Goal: Task Accomplishment & Management: Use online tool/utility

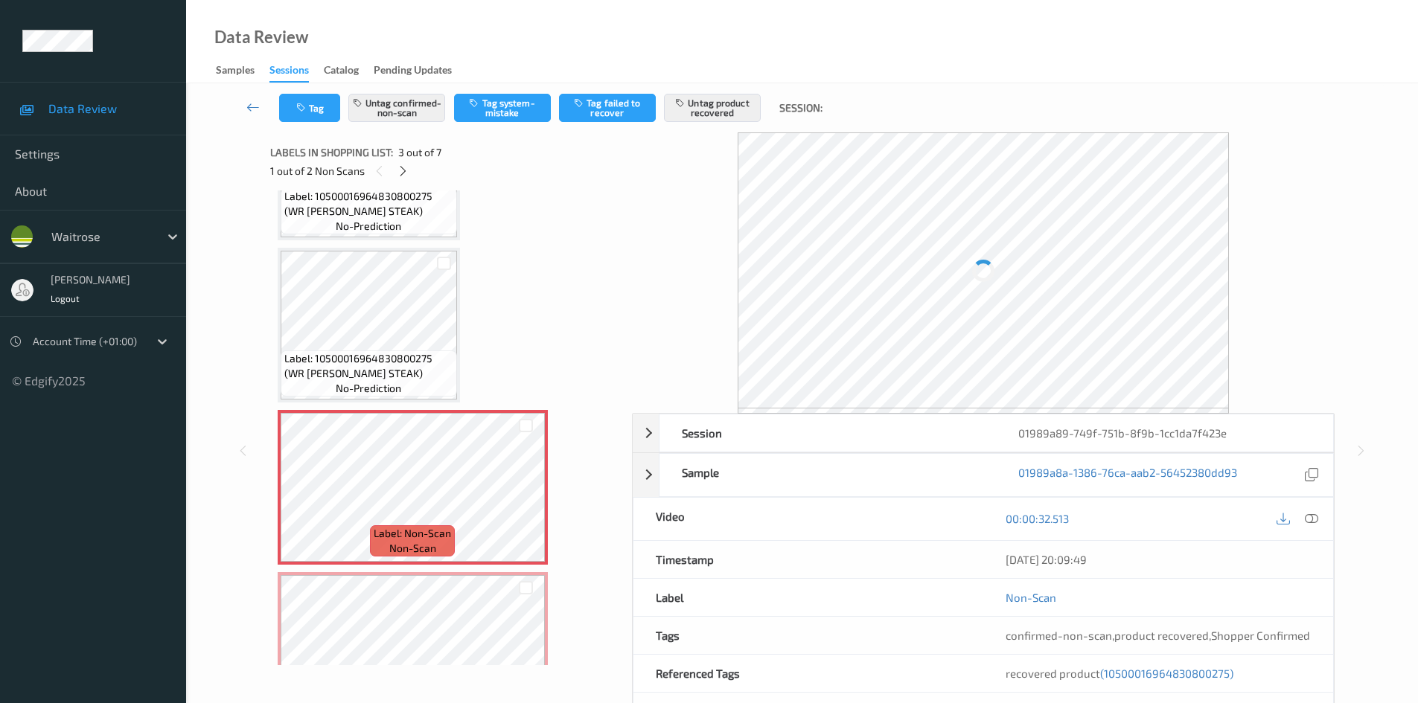
scroll to position [208, 0]
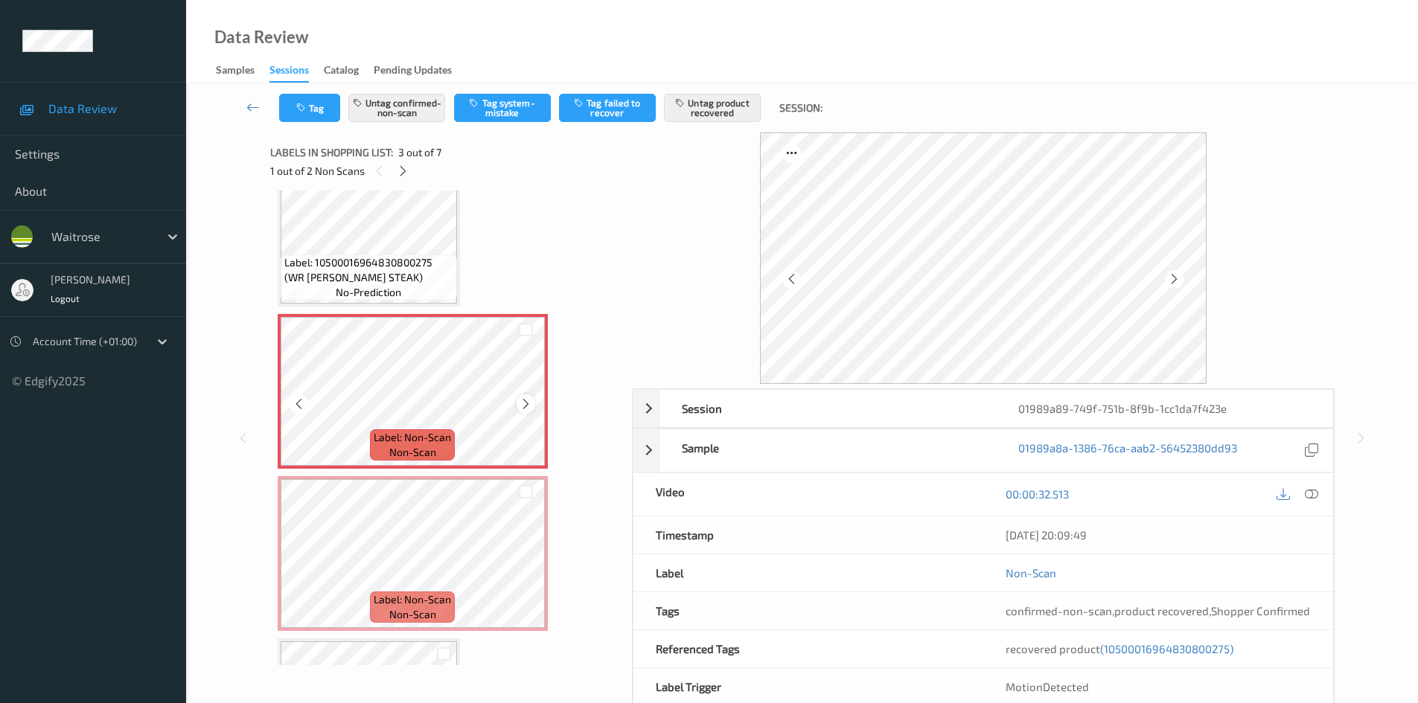
click at [525, 404] on icon at bounding box center [525, 403] width 13 height 13
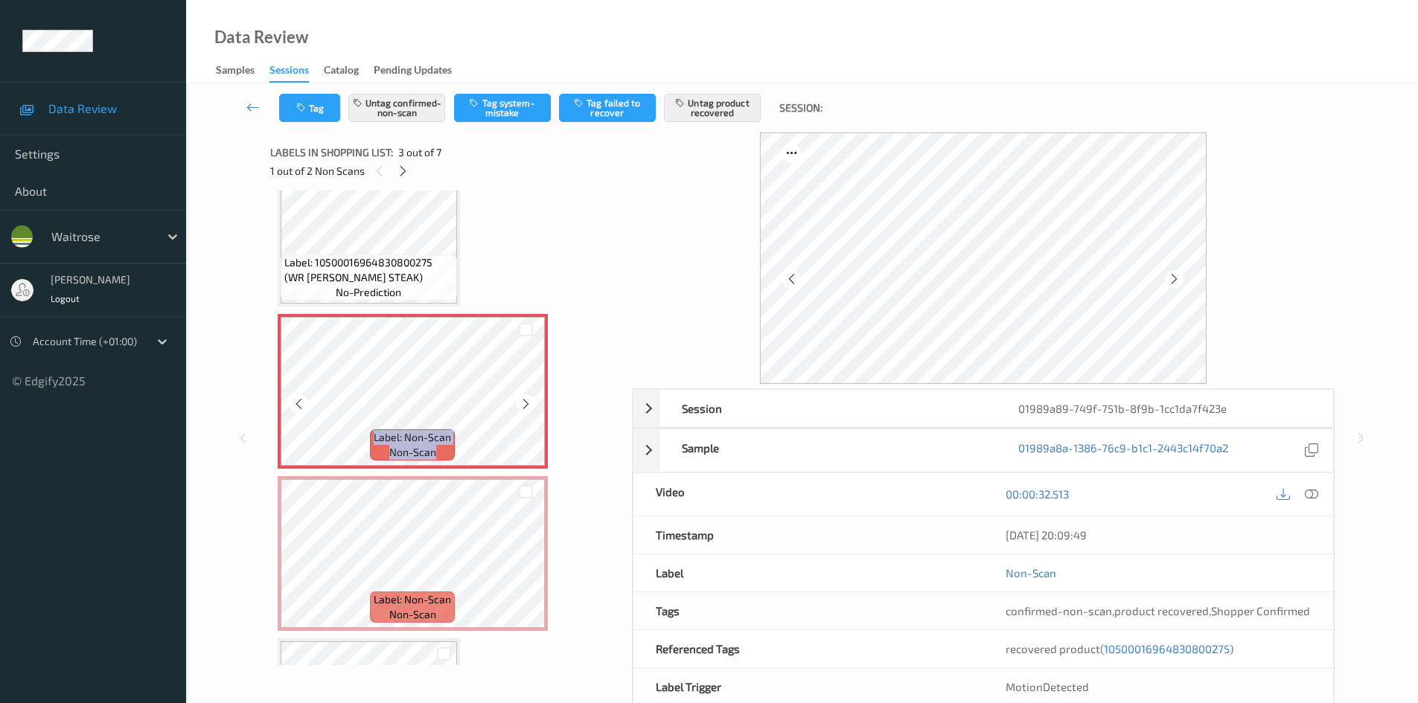
click at [525, 404] on icon at bounding box center [525, 403] width 13 height 13
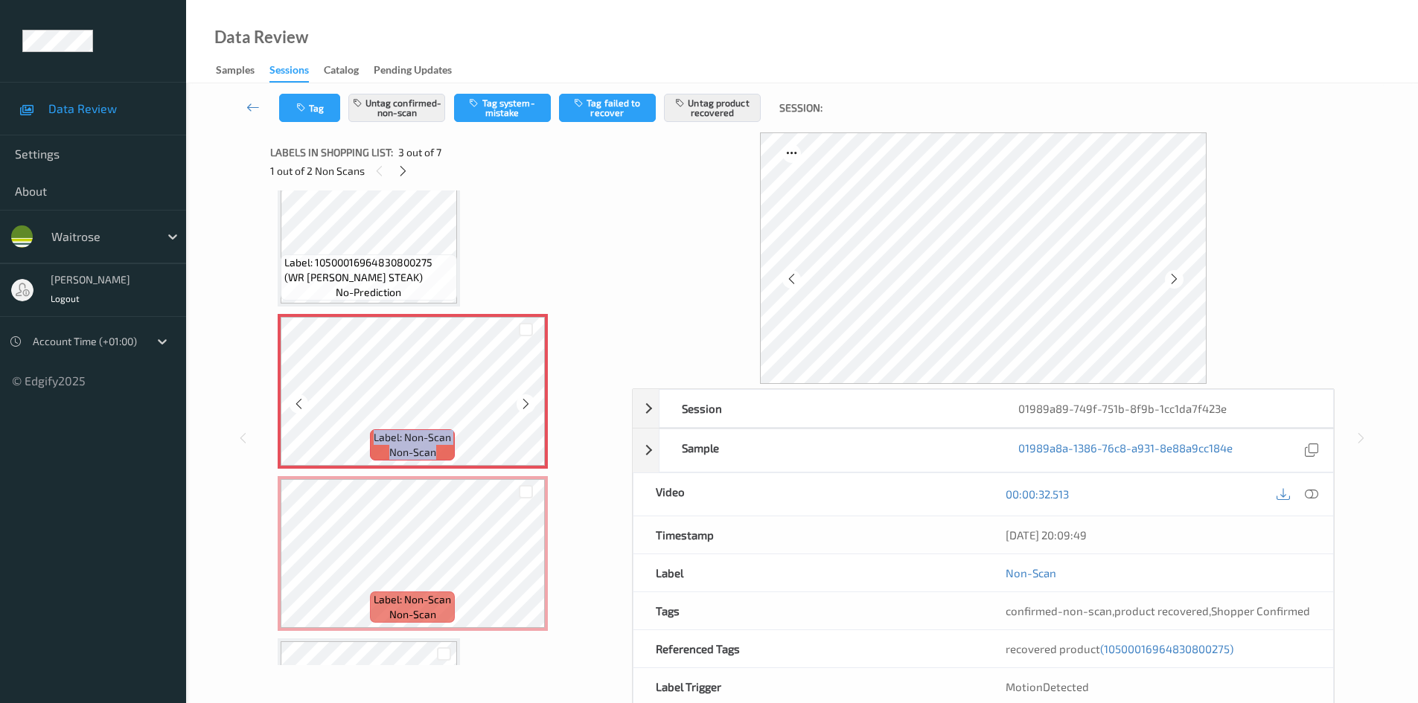
click at [525, 404] on icon at bounding box center [525, 403] width 13 height 13
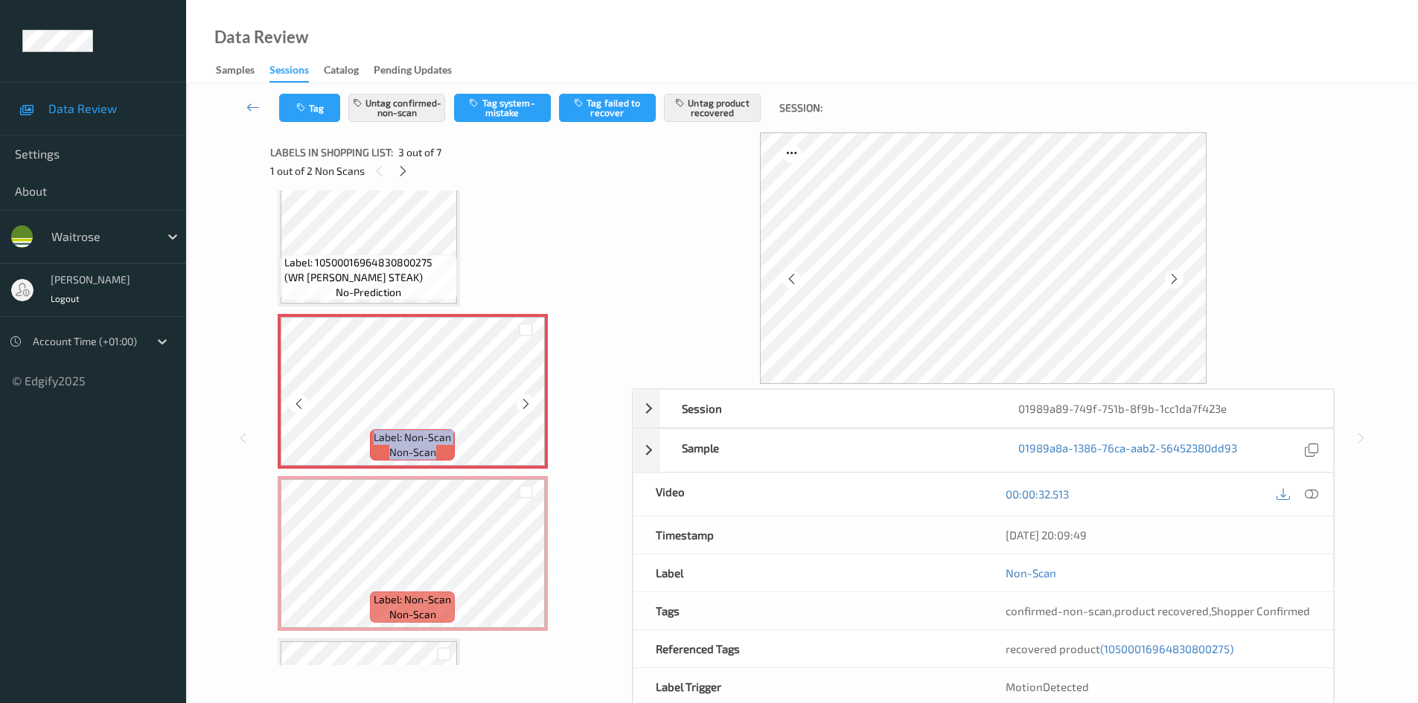
click at [525, 404] on icon at bounding box center [525, 403] width 13 height 13
click at [1311, 498] on icon at bounding box center [1310, 493] width 13 height 13
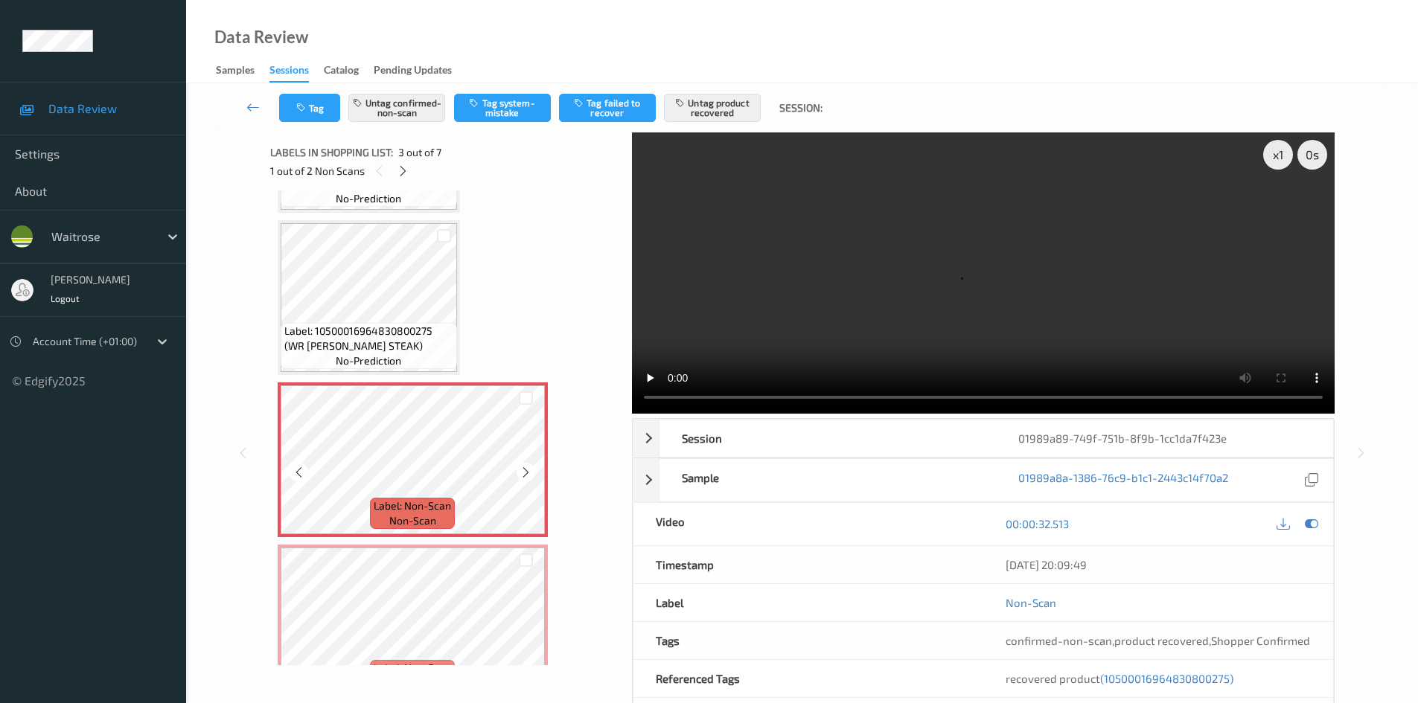
scroll to position [149, 0]
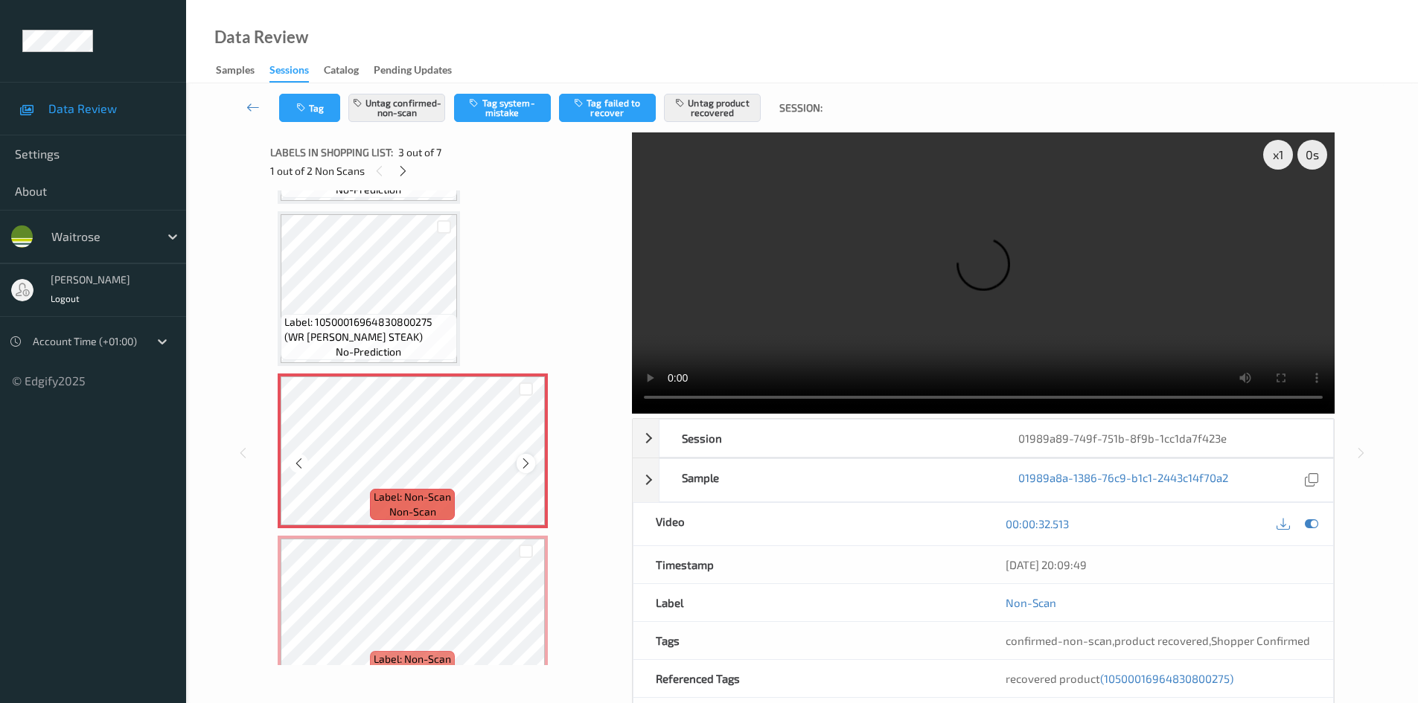
click at [516, 464] on div at bounding box center [525, 463] width 19 height 19
click at [298, 463] on icon at bounding box center [298, 463] width 13 height 13
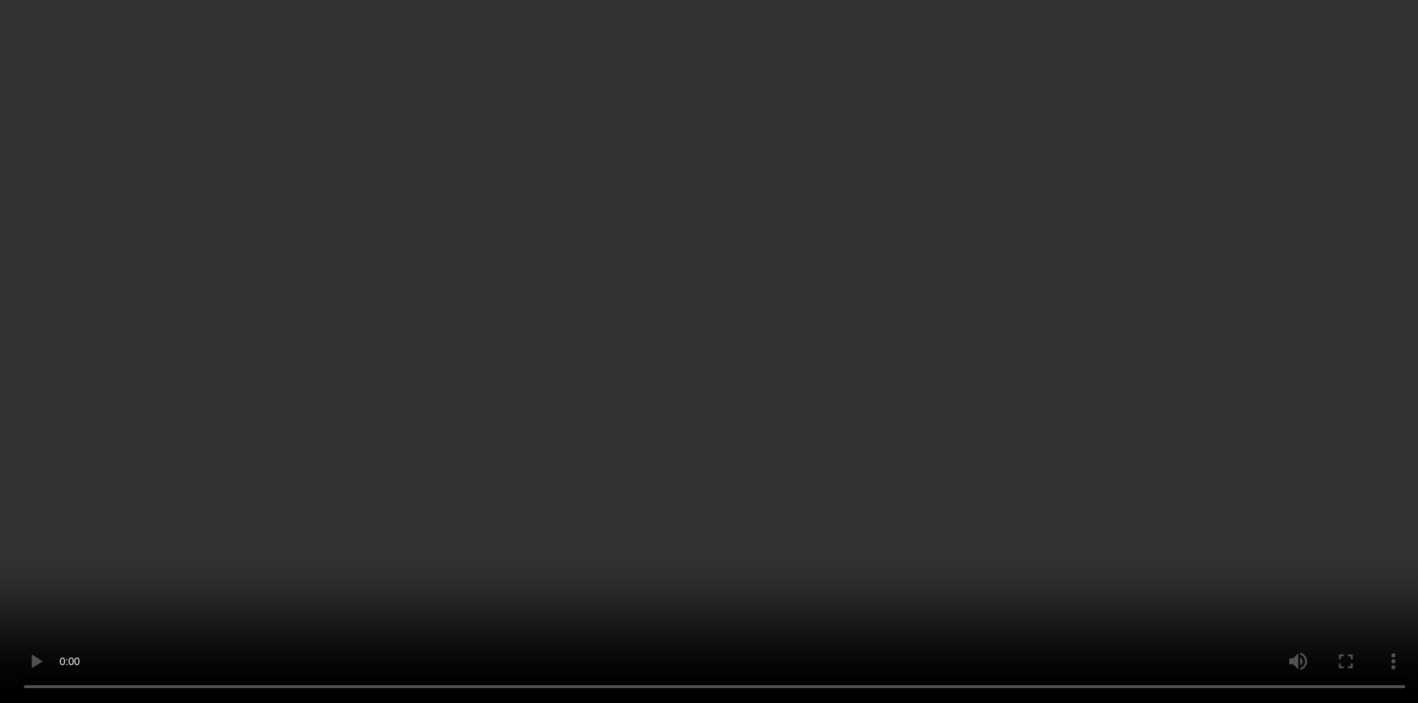
scroll to position [372, 0]
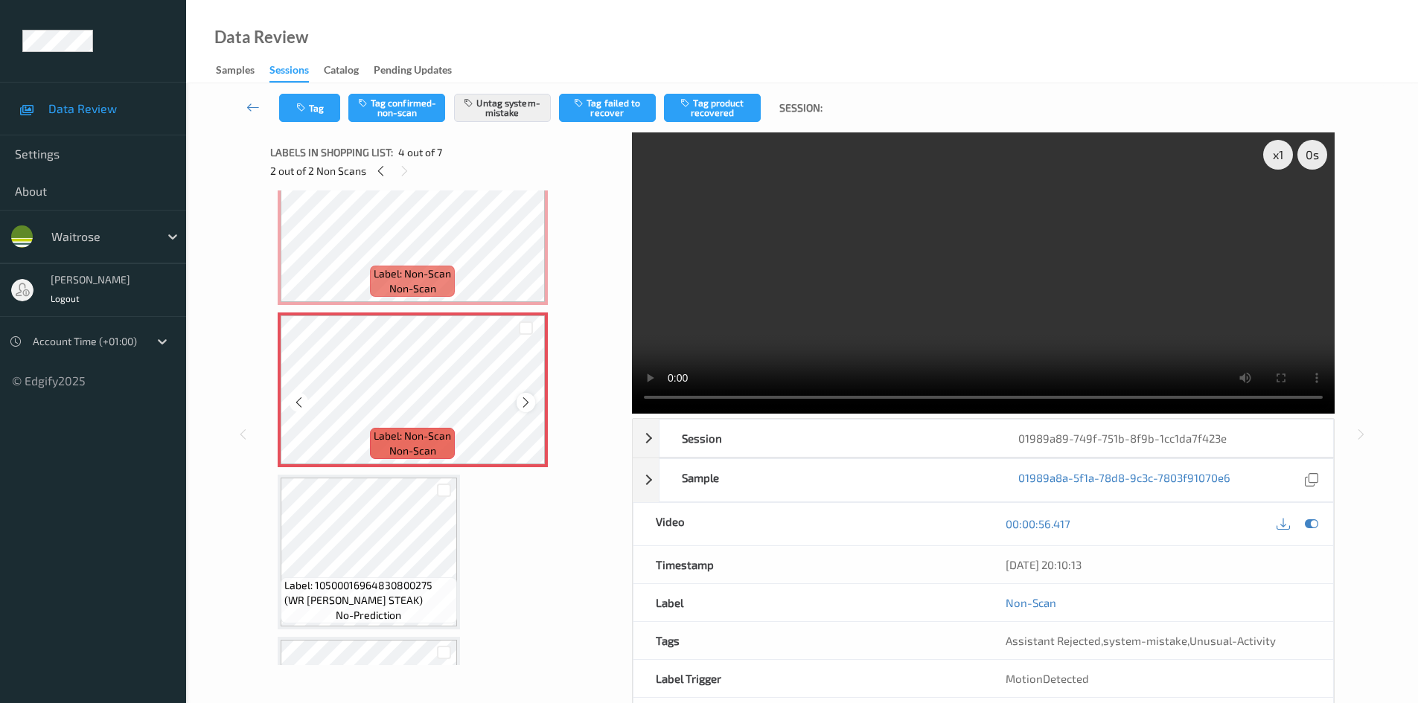
click at [527, 403] on icon at bounding box center [525, 402] width 13 height 13
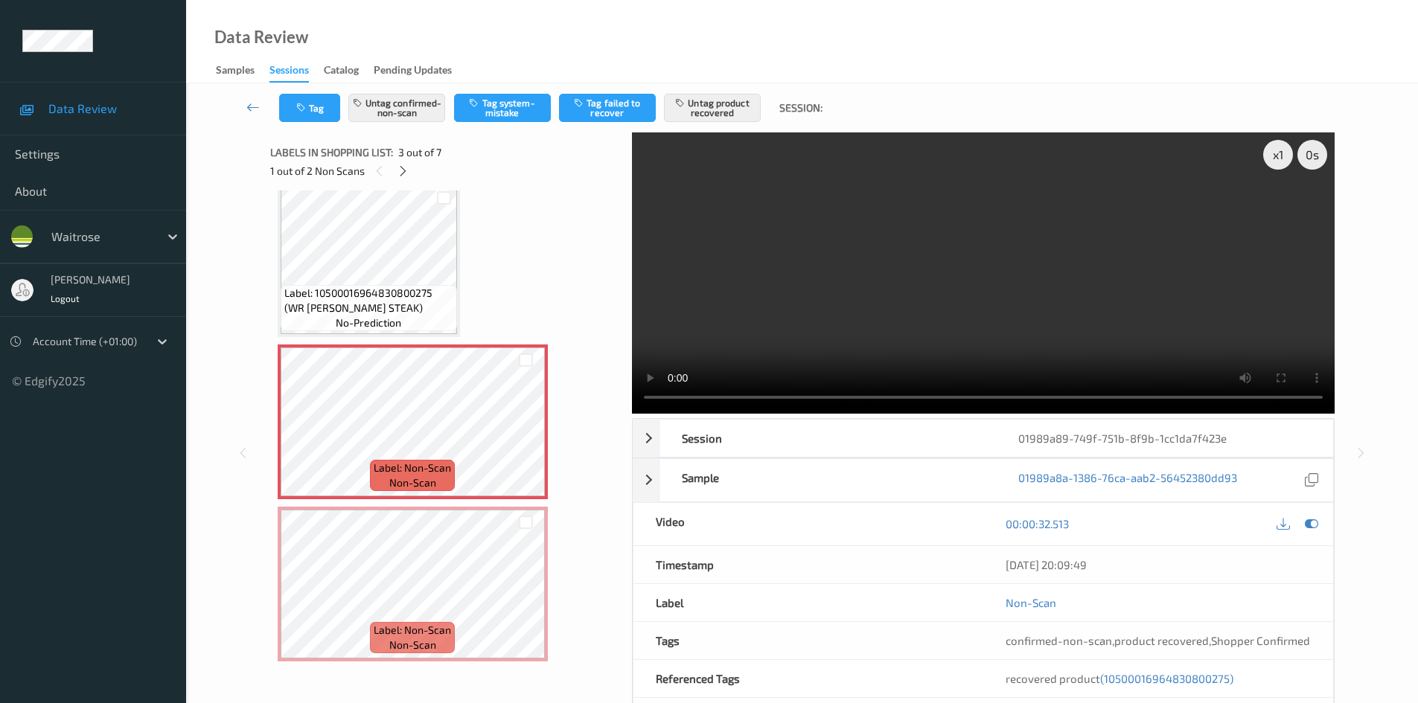
scroll to position [223, 0]
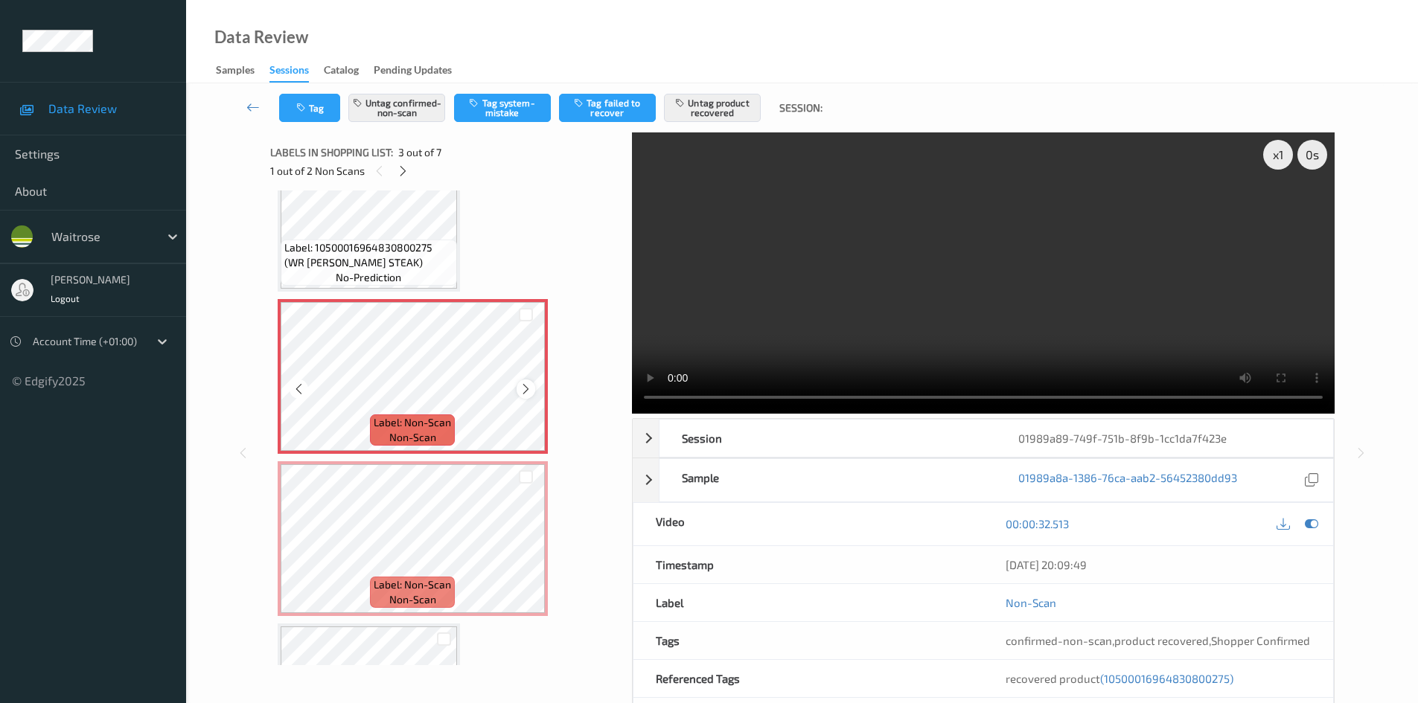
click at [529, 387] on icon at bounding box center [525, 388] width 13 height 13
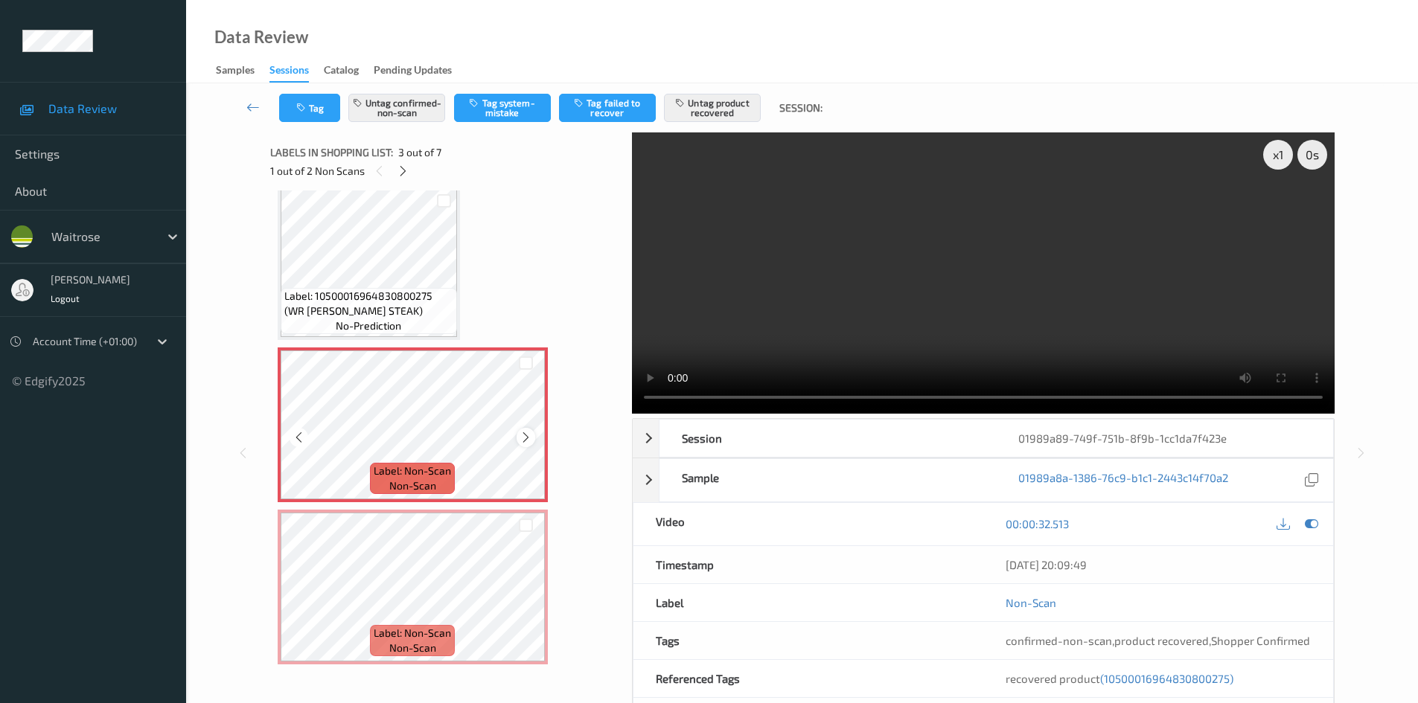
scroll to position [149, 0]
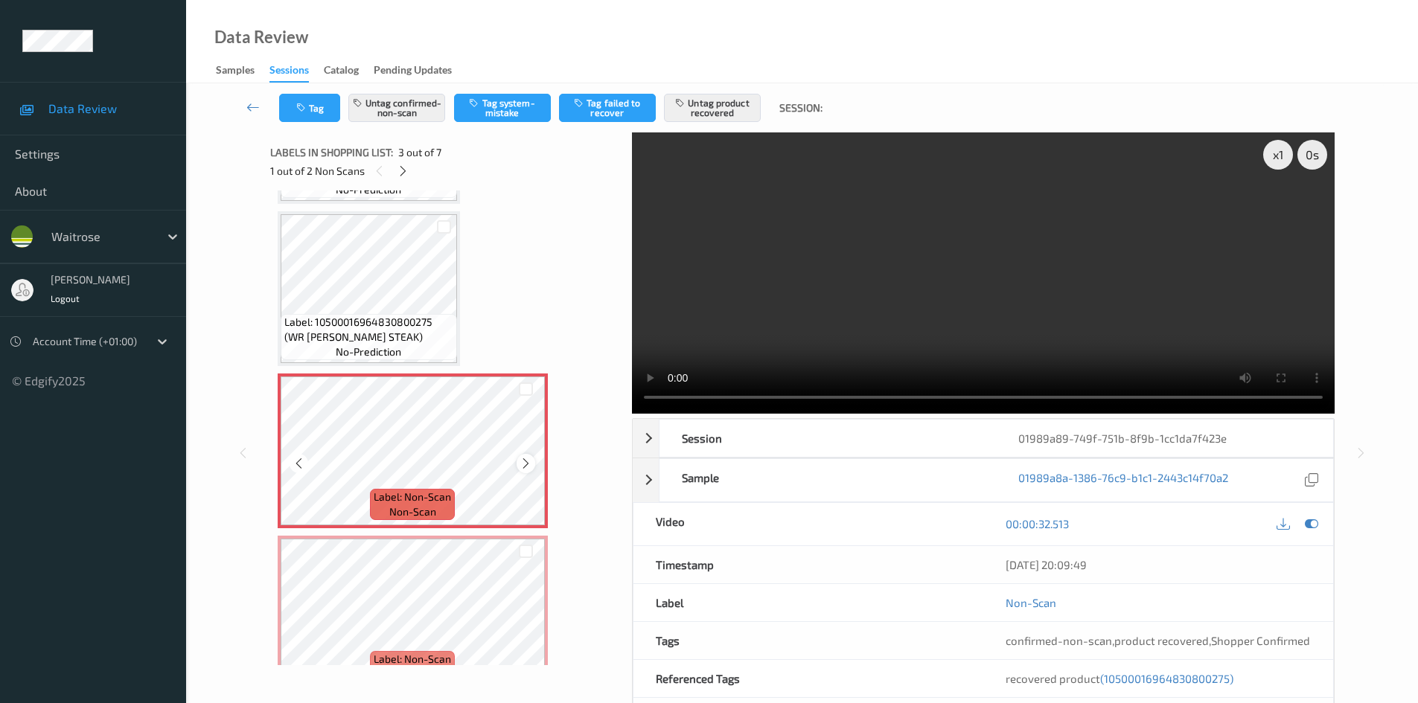
click at [519, 465] on icon at bounding box center [525, 463] width 13 height 13
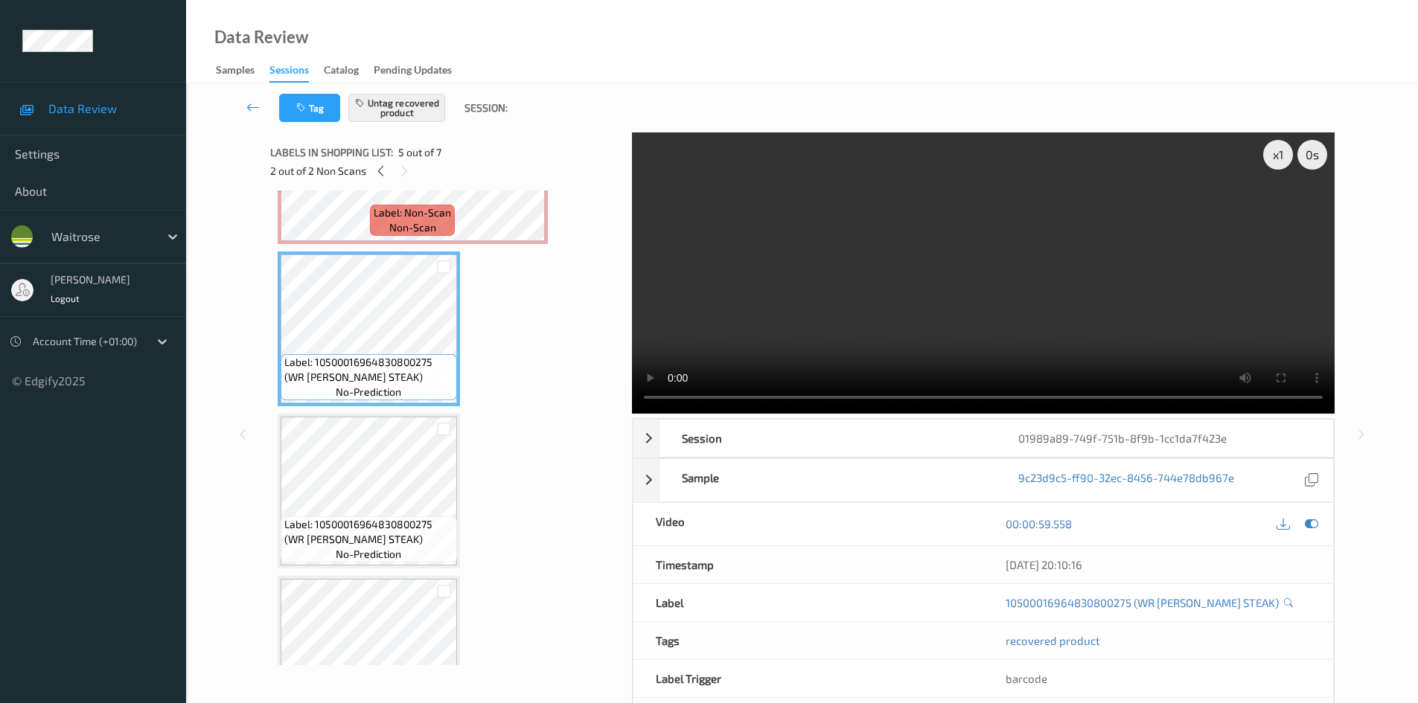
scroll to position [372, 0]
